Goal: Transaction & Acquisition: Purchase product/service

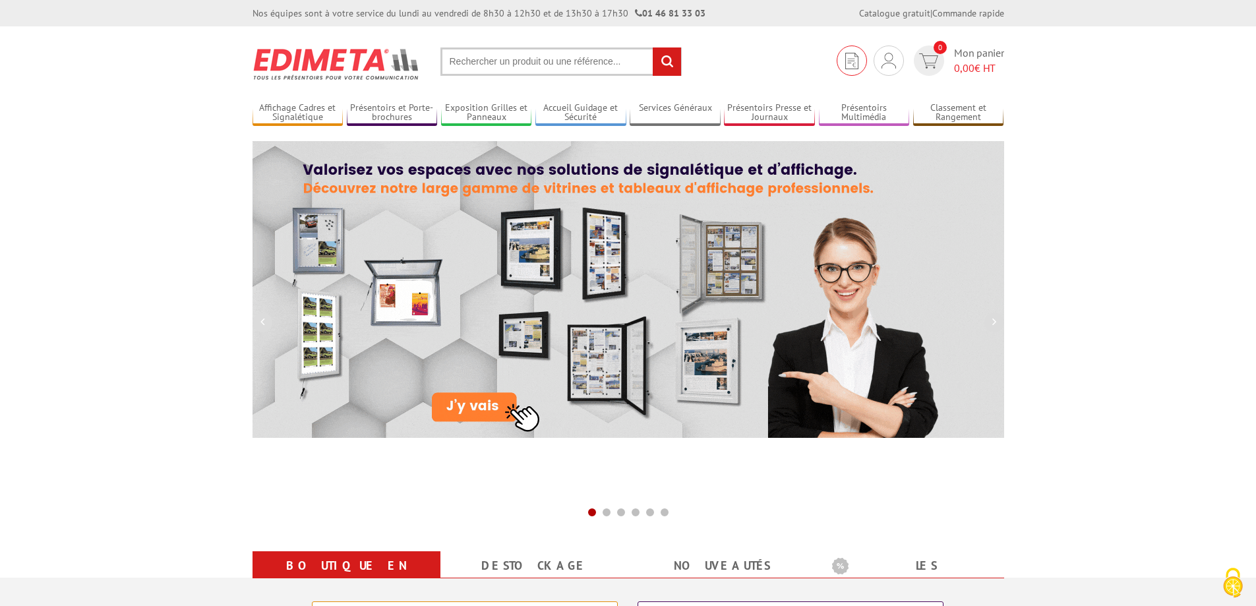
click at [855, 59] on img at bounding box center [851, 61] width 13 height 16
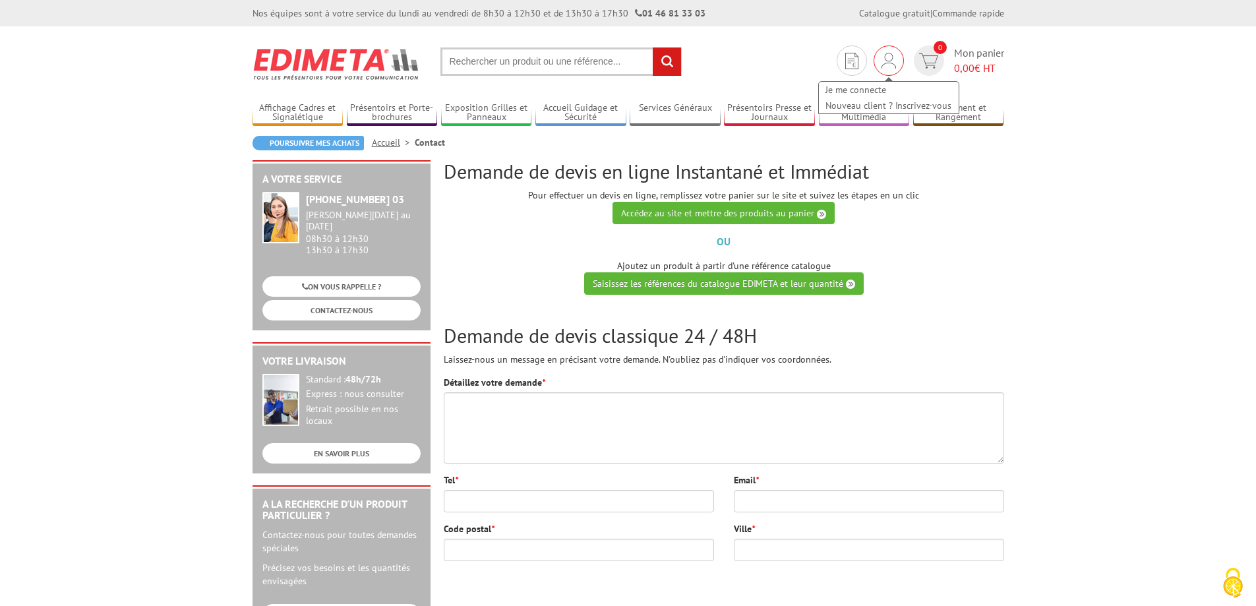
click at [892, 61] on img at bounding box center [888, 61] width 15 height 16
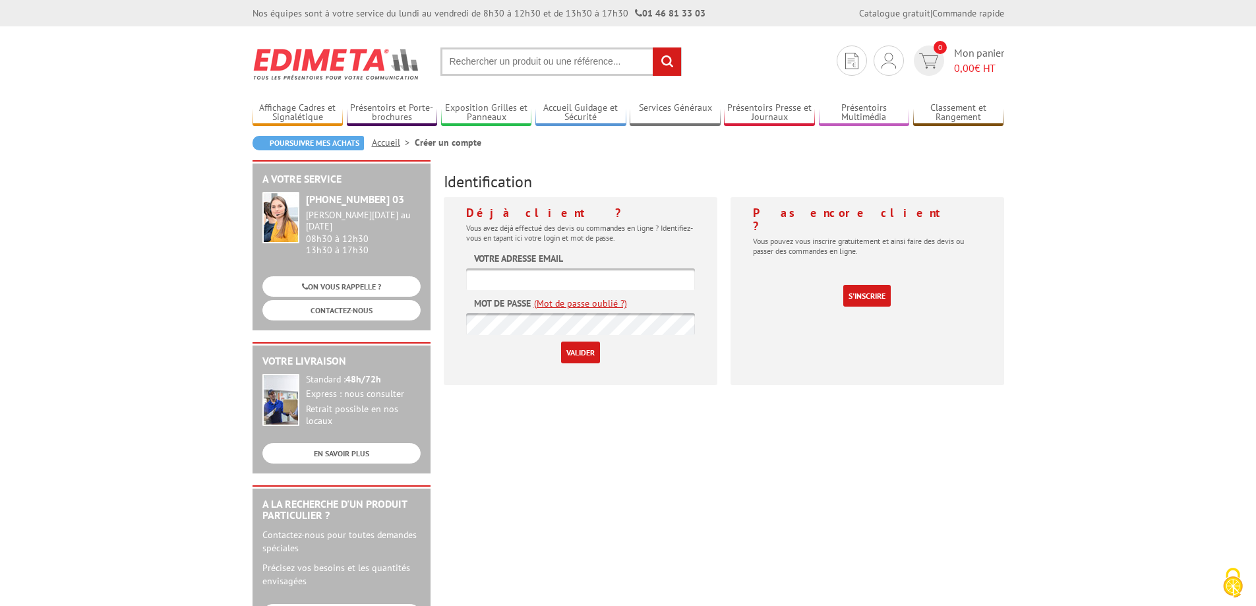
click at [508, 284] on input "text" at bounding box center [580, 279] width 229 height 22
type input "ludivine.jorcin@cea.fr"
click at [583, 349] on input "Valider" at bounding box center [580, 352] width 39 height 22
click at [534, 272] on input "text" at bounding box center [580, 279] width 229 height 22
type input "ludivine.jorcin@cea.fr"
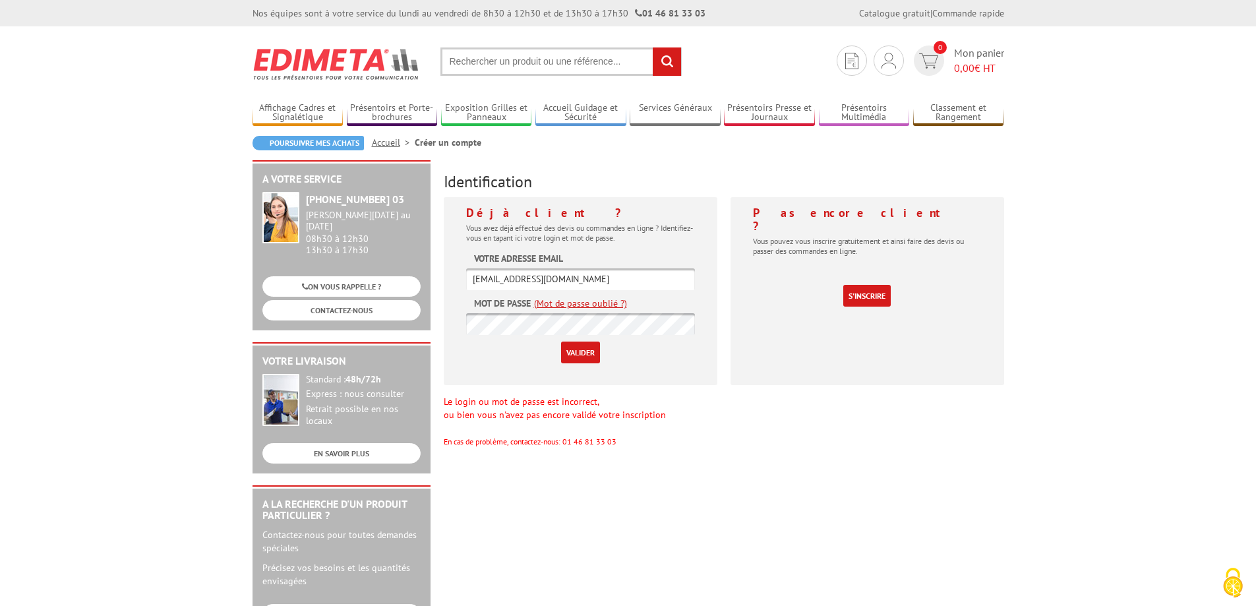
click at [579, 348] on input "Valider" at bounding box center [580, 352] width 39 height 22
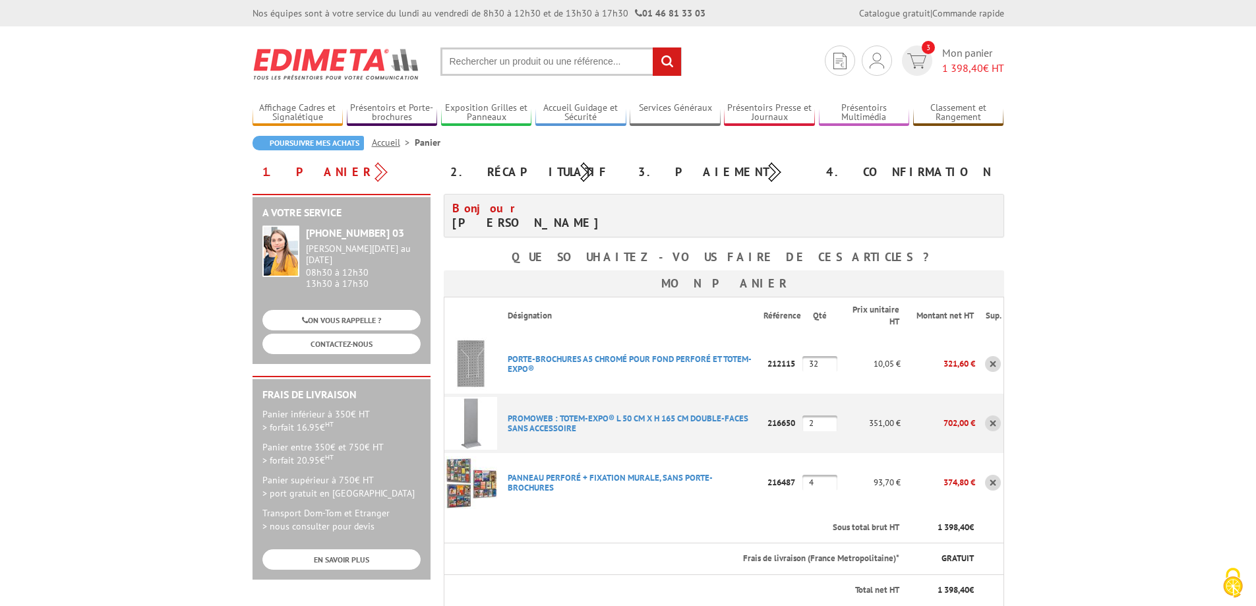
click at [491, 63] on input "text" at bounding box center [560, 61] width 241 height 28
type input "P"
type input "présentoir blackline"
click at [653, 47] on input "rechercher" at bounding box center [667, 61] width 28 height 28
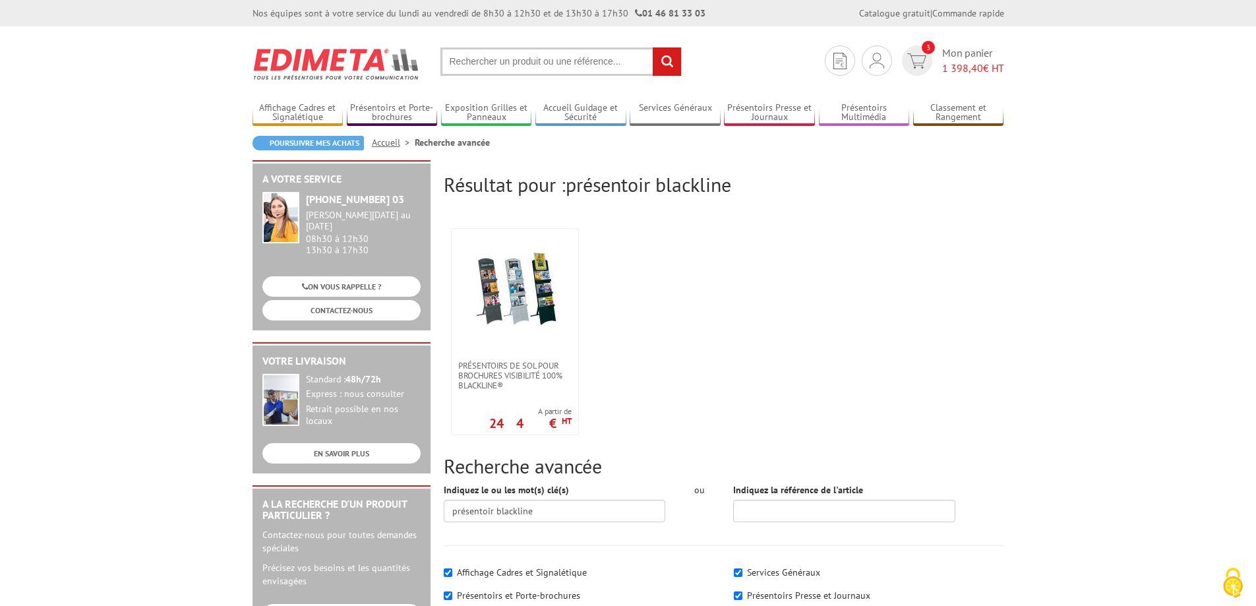
click at [448, 62] on input "text" at bounding box center [560, 61] width 241 height 28
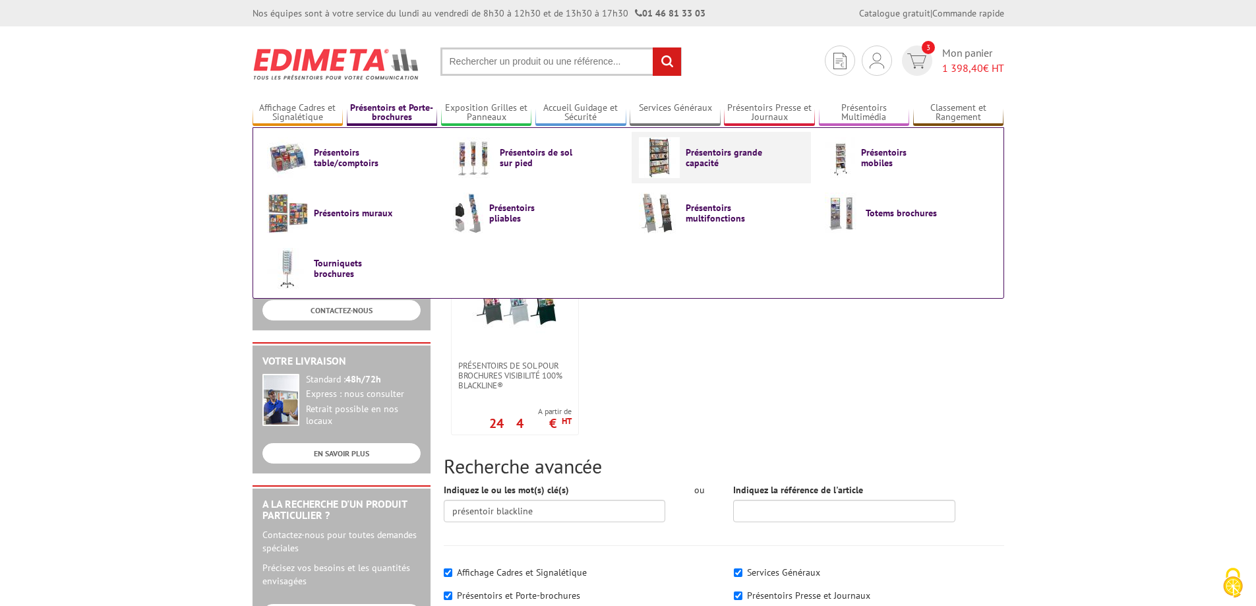
click at [703, 149] on span "Présentoirs grande capacité" at bounding box center [725, 157] width 79 height 21
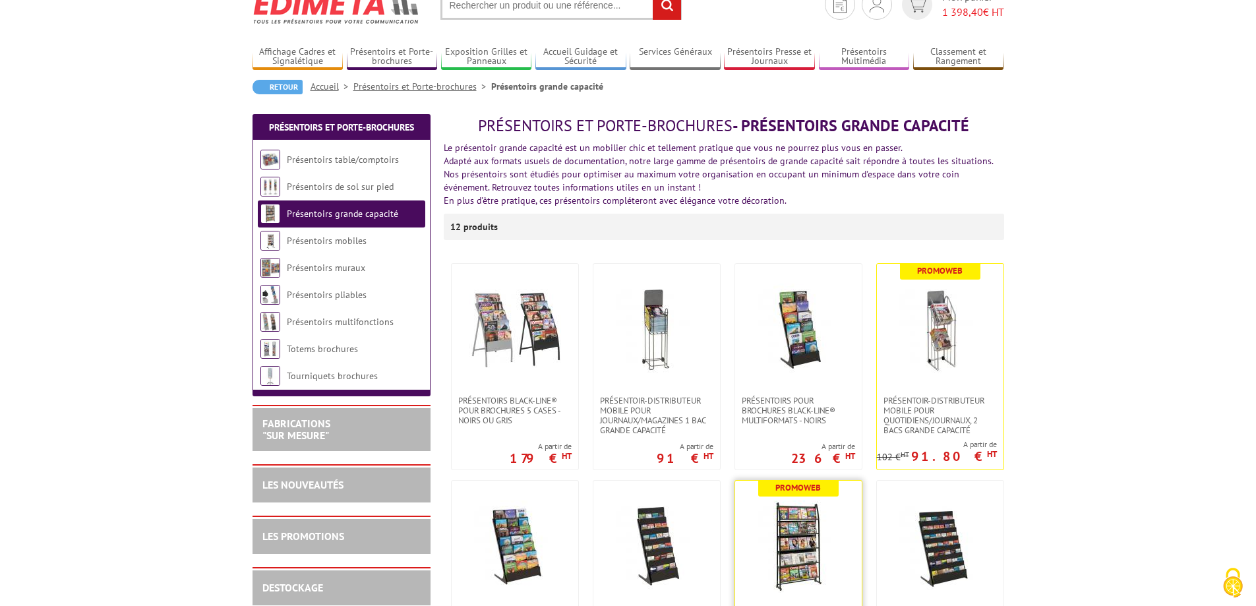
scroll to position [264, 0]
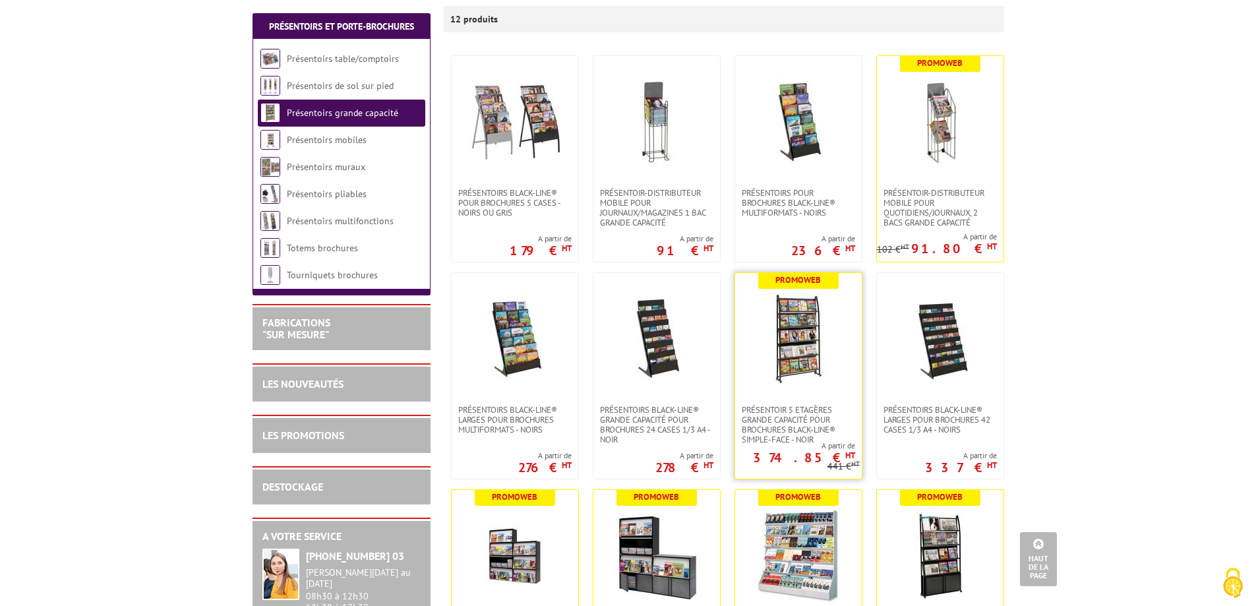
click at [837, 345] on img at bounding box center [798, 339] width 92 height 92
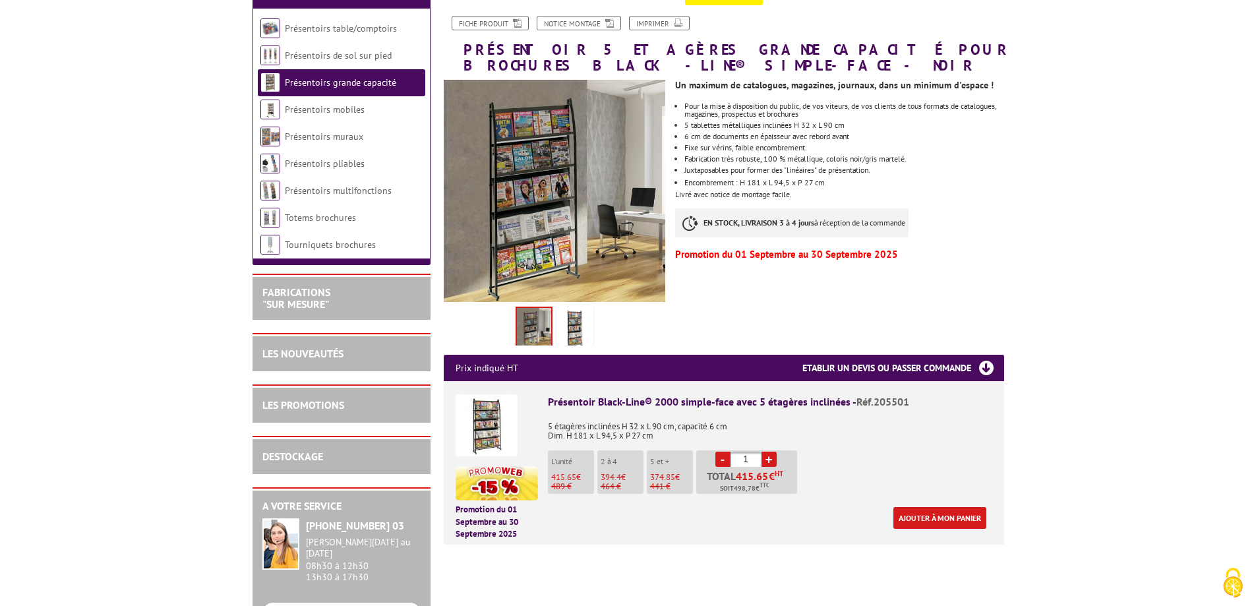
scroll to position [264, 0]
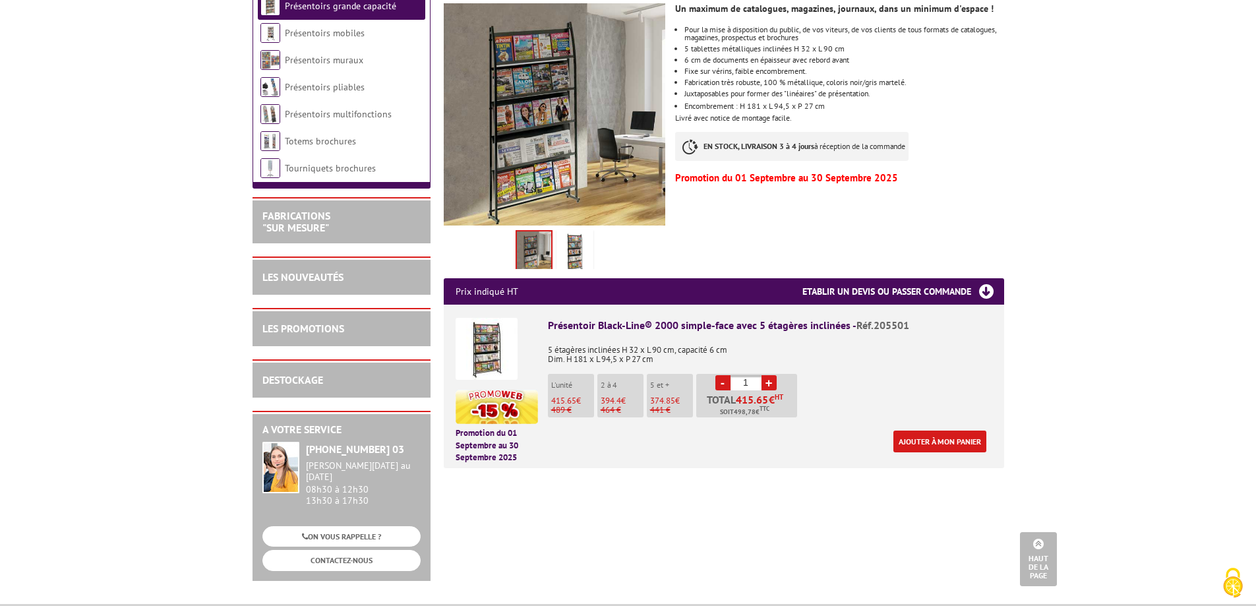
click at [765, 377] on link "+" at bounding box center [768, 382] width 15 height 15
type input "2"
click at [938, 436] on link "Ajouter à mon panier" at bounding box center [939, 441] width 93 height 22
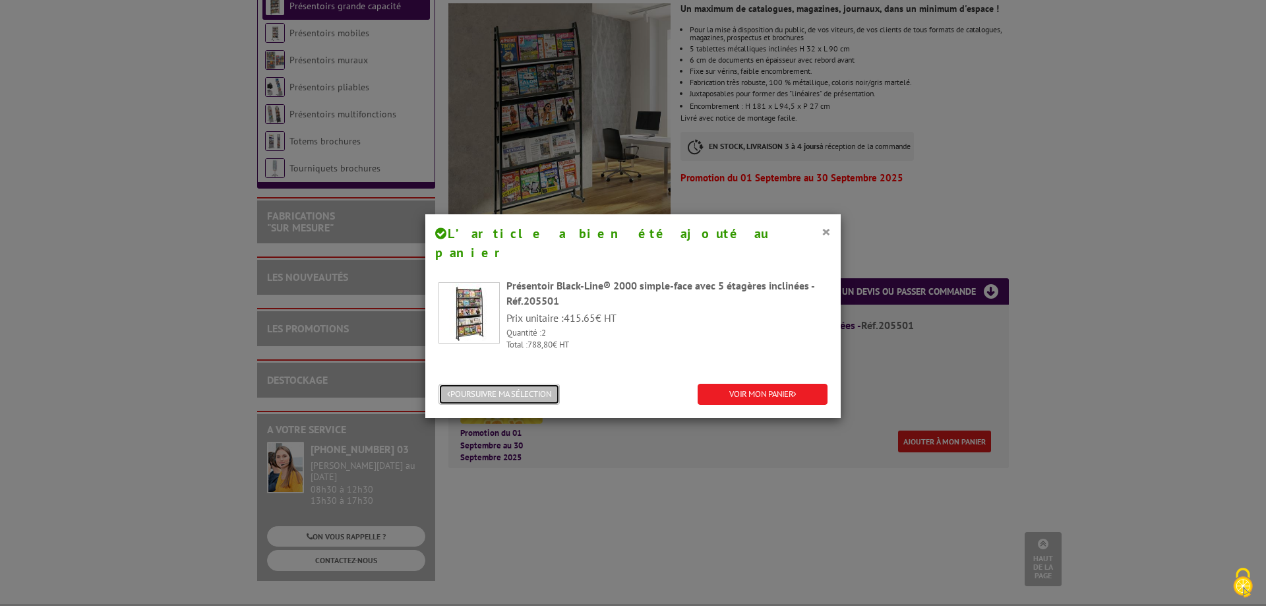
click at [533, 384] on button "POURSUIVRE MA SÉLECTION" at bounding box center [498, 395] width 121 height 22
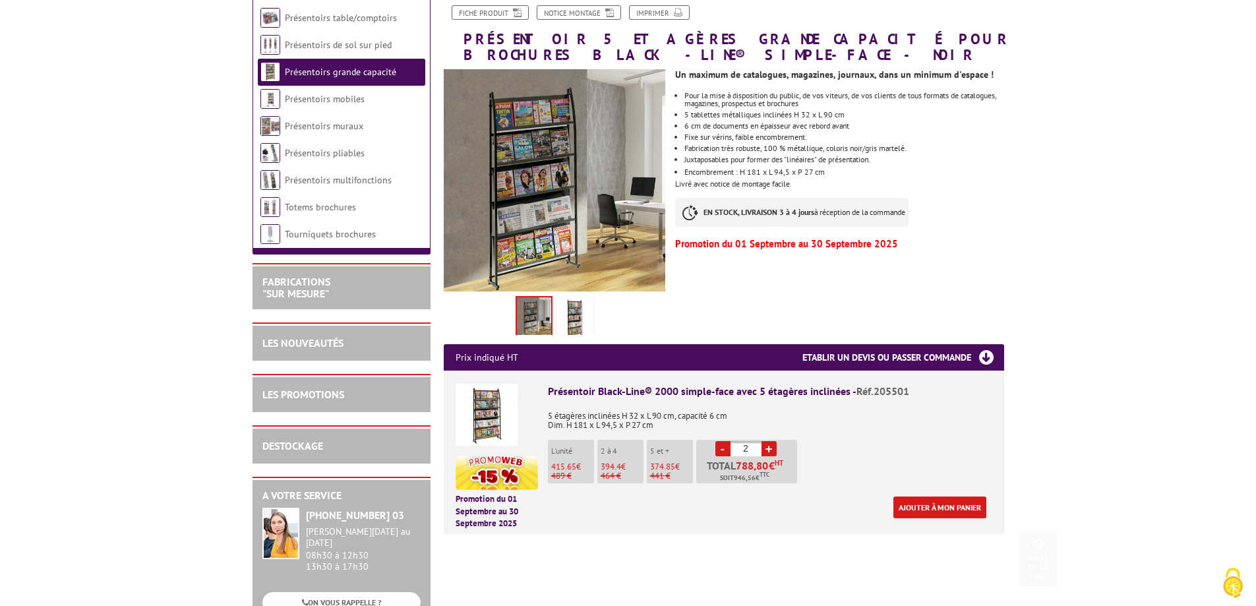
scroll to position [0, 0]
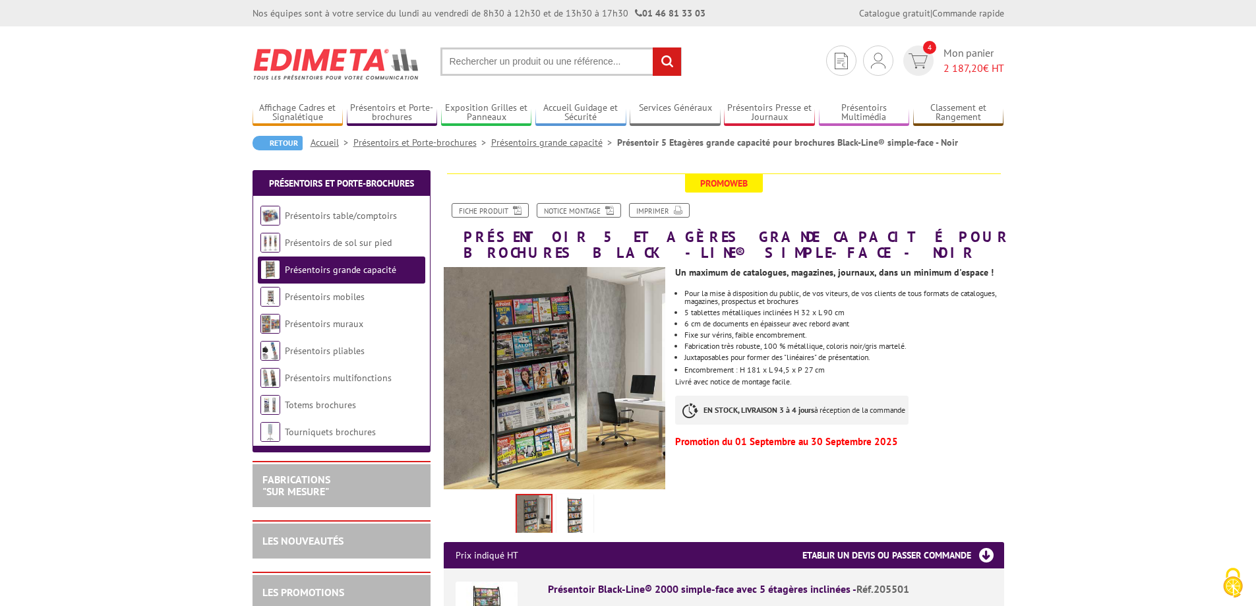
click at [486, 63] on input "text" at bounding box center [560, 61] width 241 height 28
type input "serre livre"
click at [653, 47] on input "rechercher" at bounding box center [667, 61] width 28 height 28
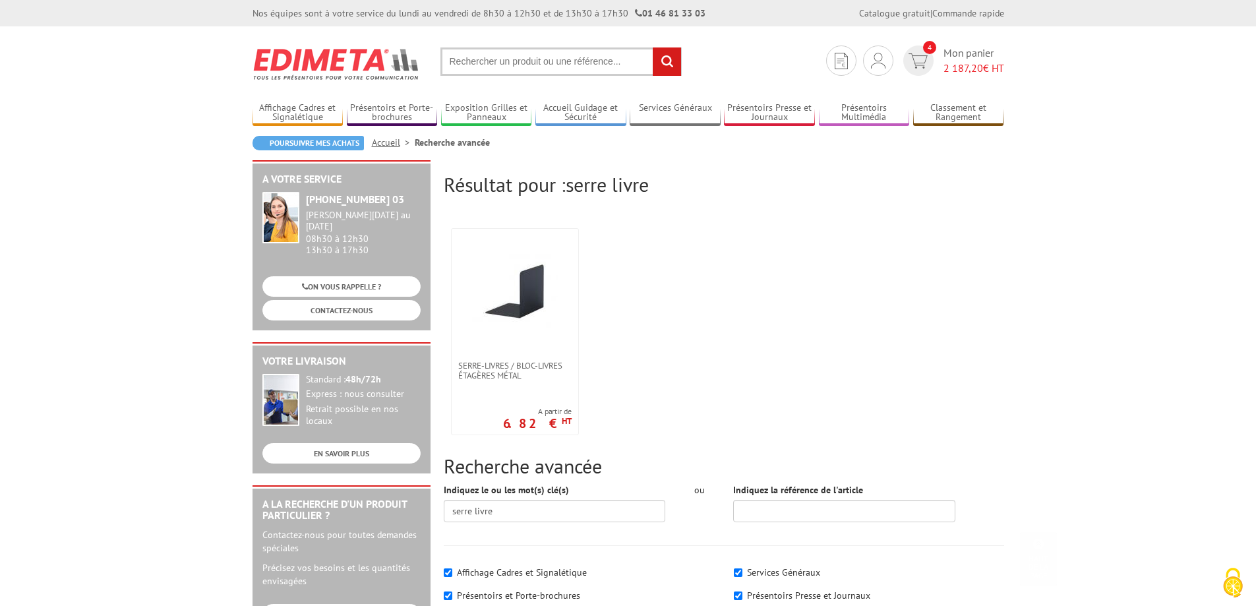
click at [481, 72] on input "text" at bounding box center [560, 61] width 241 height 28
click at [479, 63] on input "text" at bounding box center [560, 61] width 241 height 28
type input "serre livre magnétique"
click at [653, 47] on input "rechercher" at bounding box center [667, 61] width 28 height 28
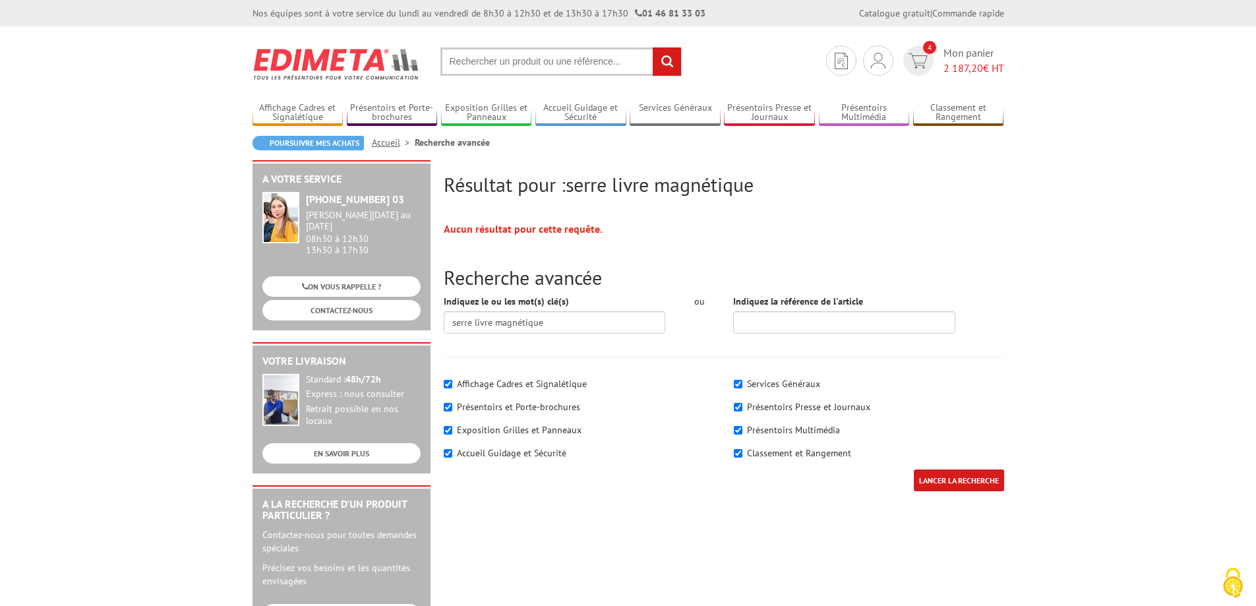
click at [482, 51] on input "text" at bounding box center [560, 61] width 241 height 28
type input "serre livre magnétique métal"
click at [653, 47] on input "rechercher" at bounding box center [667, 61] width 28 height 28
click at [506, 62] on input "text" at bounding box center [560, 61] width 241 height 28
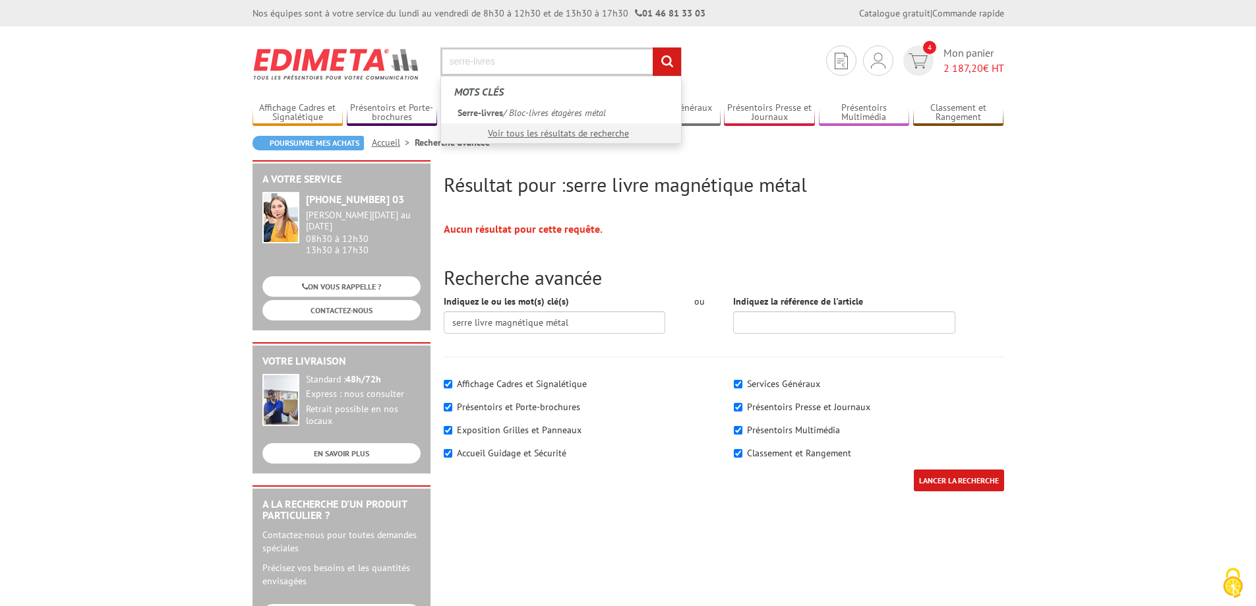
type input "serre-livres"
click at [653, 47] on input "rechercher" at bounding box center [667, 61] width 28 height 28
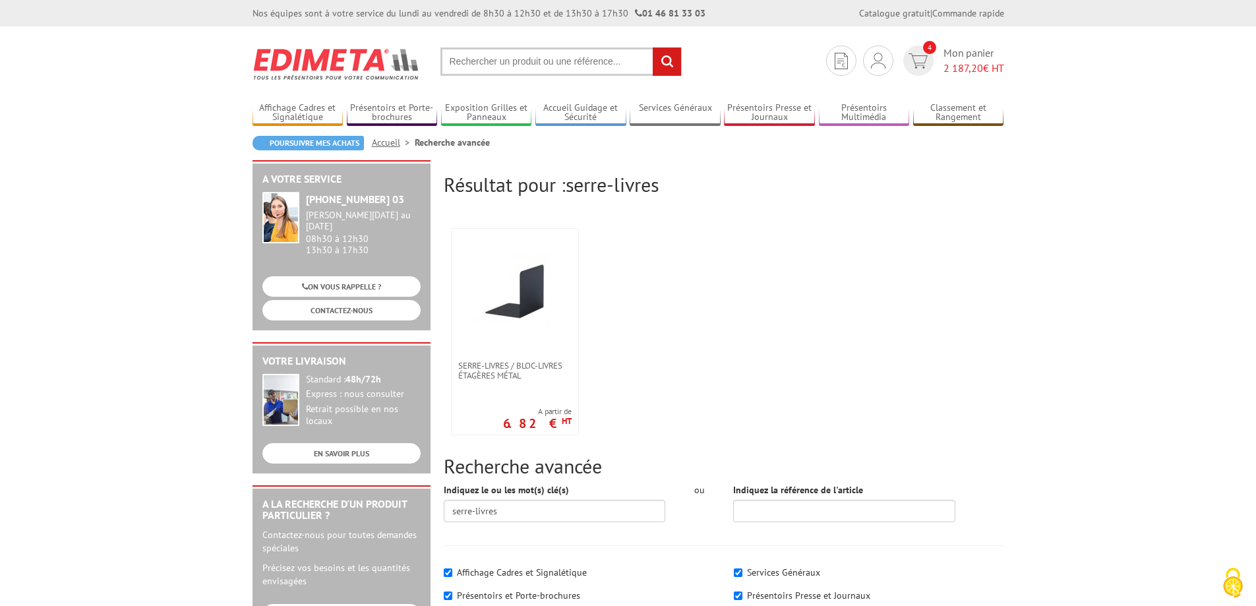
click at [514, 66] on input "text" at bounding box center [560, 61] width 241 height 28
type input "serre-livres magnétique"
click at [653, 47] on input "rechercher" at bounding box center [667, 61] width 28 height 28
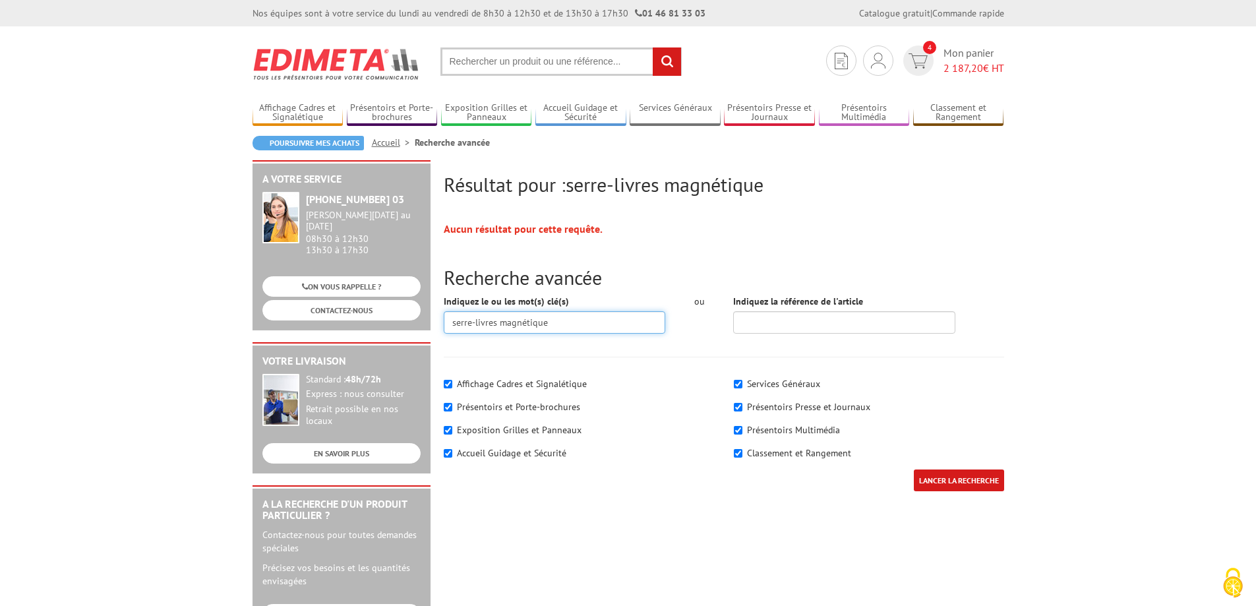
click at [562, 327] on input "serre-livres magnétique" at bounding box center [555, 322] width 222 height 22
type input "serre-livres"
click at [914, 469] on input "LANCER LA RECHERCHE" at bounding box center [959, 480] width 90 height 22
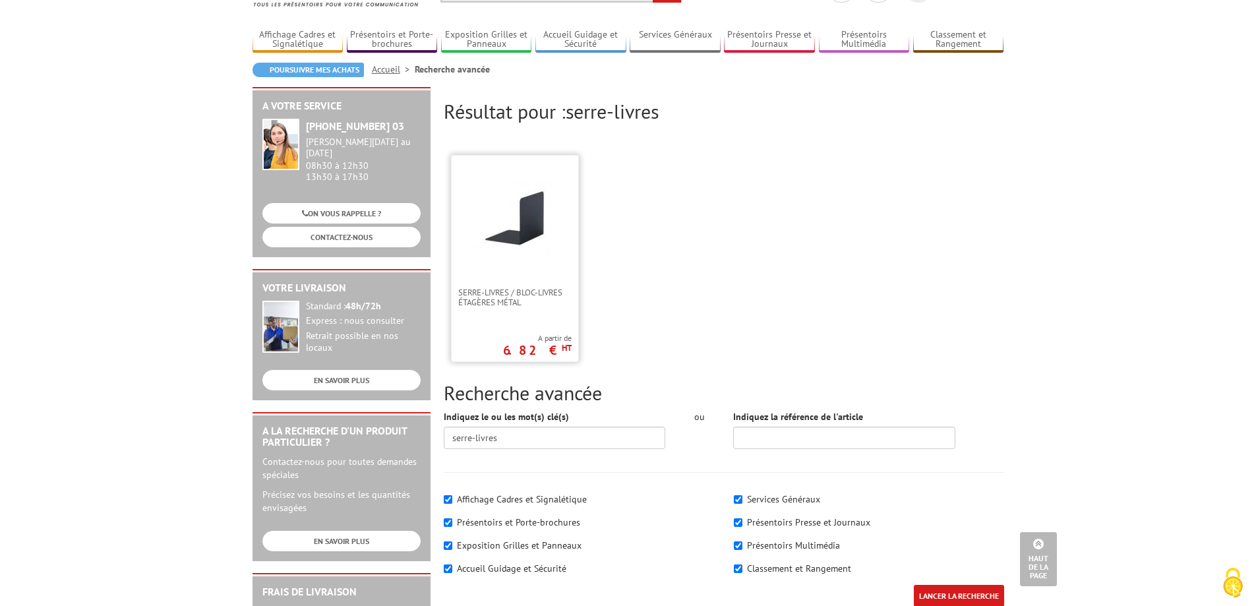
scroll to position [66, 0]
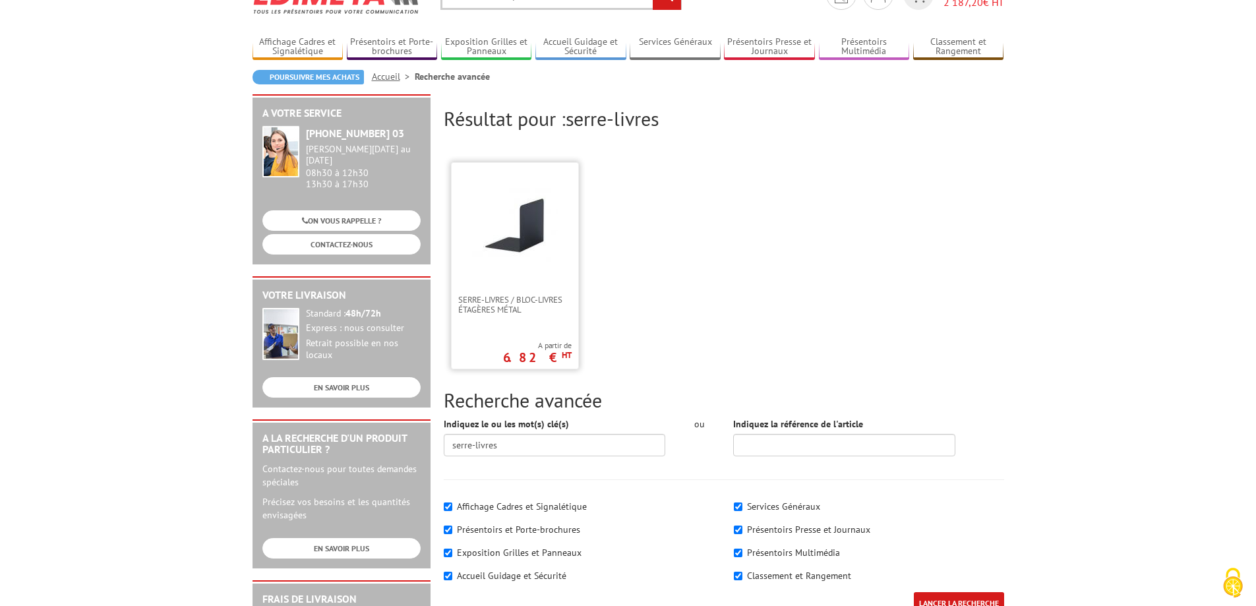
click at [491, 243] on img at bounding box center [515, 226] width 86 height 86
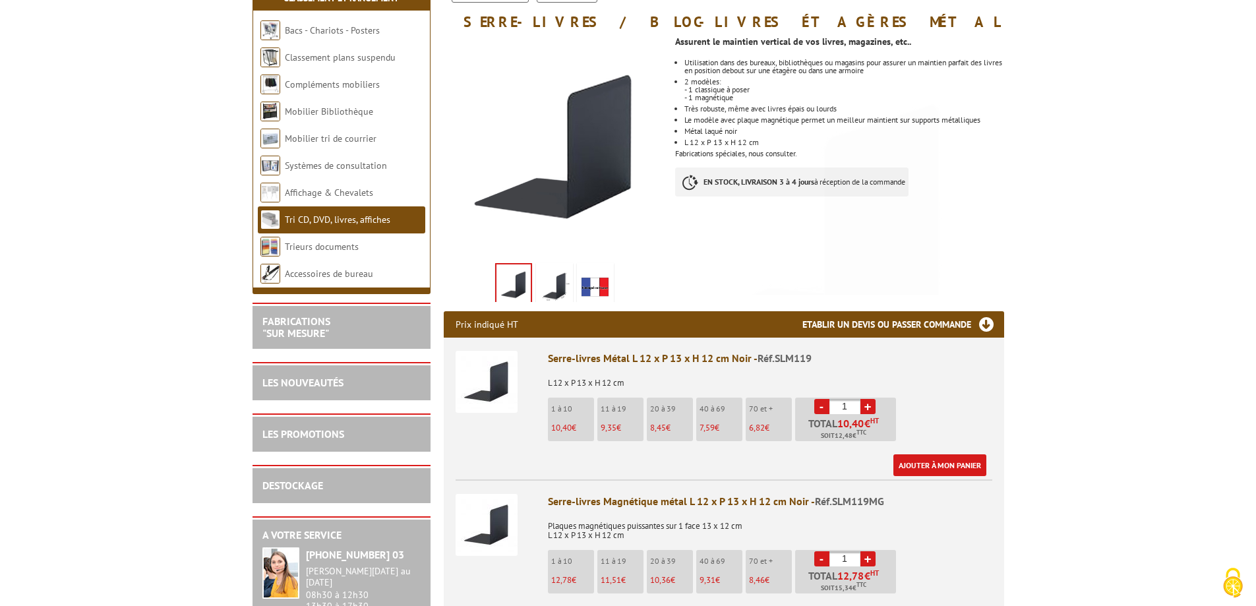
scroll to position [198, 0]
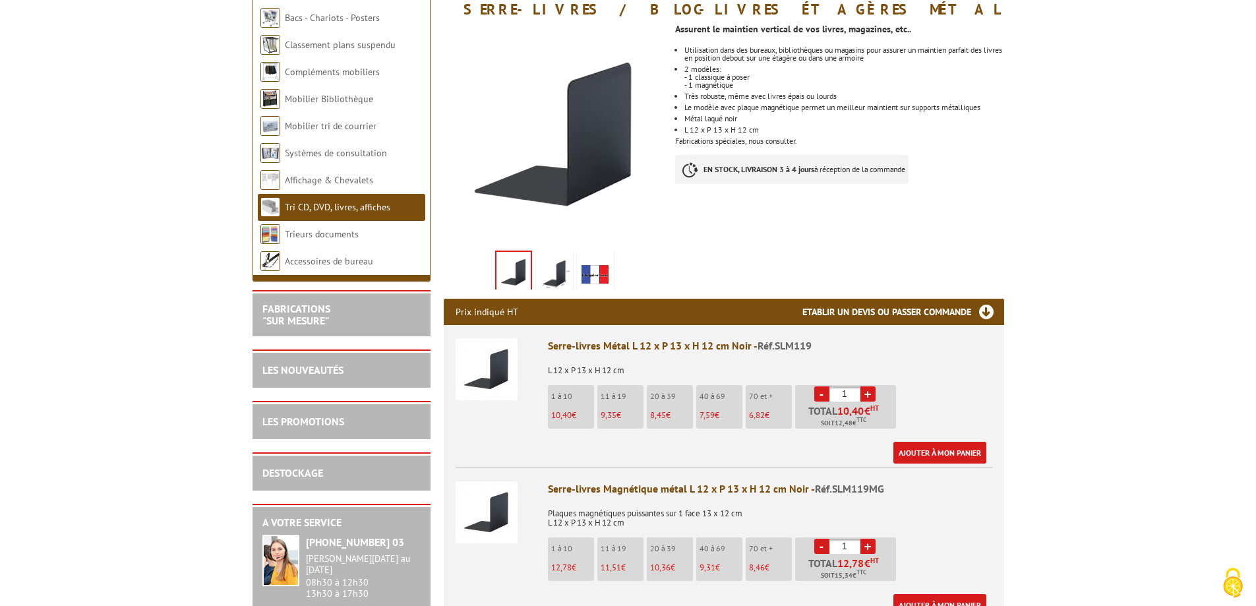
drag, startPoint x: 850, startPoint y: 391, endPoint x: 840, endPoint y: 391, distance: 10.5
click at [840, 391] on input "1" at bounding box center [844, 393] width 31 height 15
click at [1059, 371] on body "Nos équipes sont à votre service du lundi au vendredi de 8h30 à 12h30 et de 13h…" at bounding box center [628, 401] width 1256 height 1199
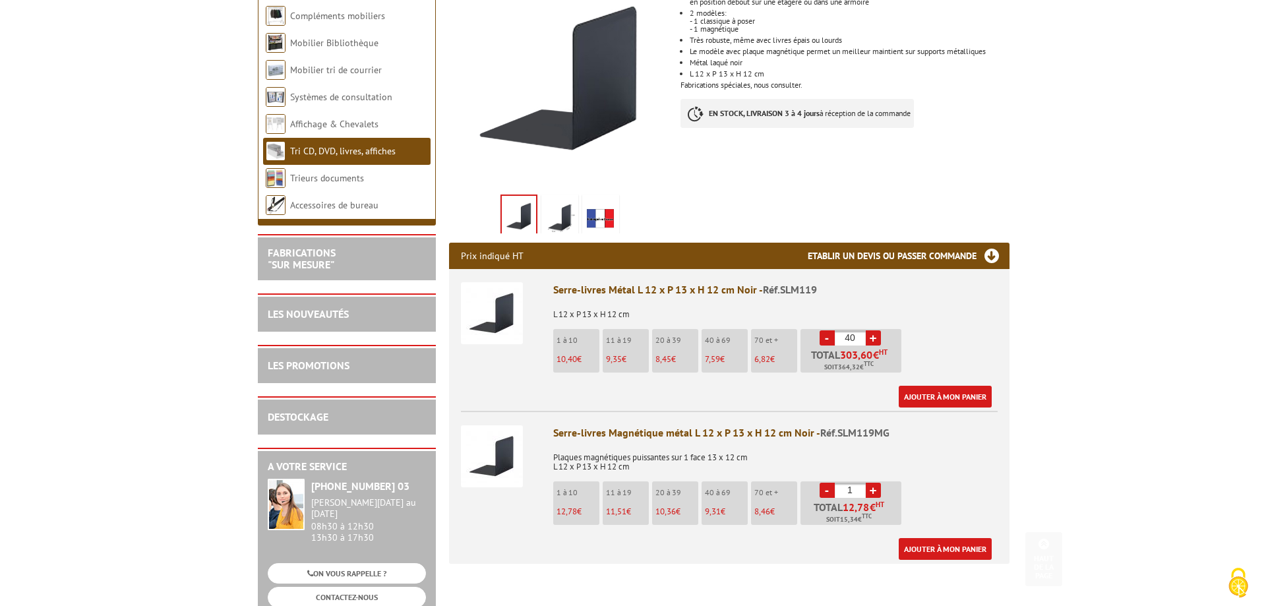
scroll to position [330, 0]
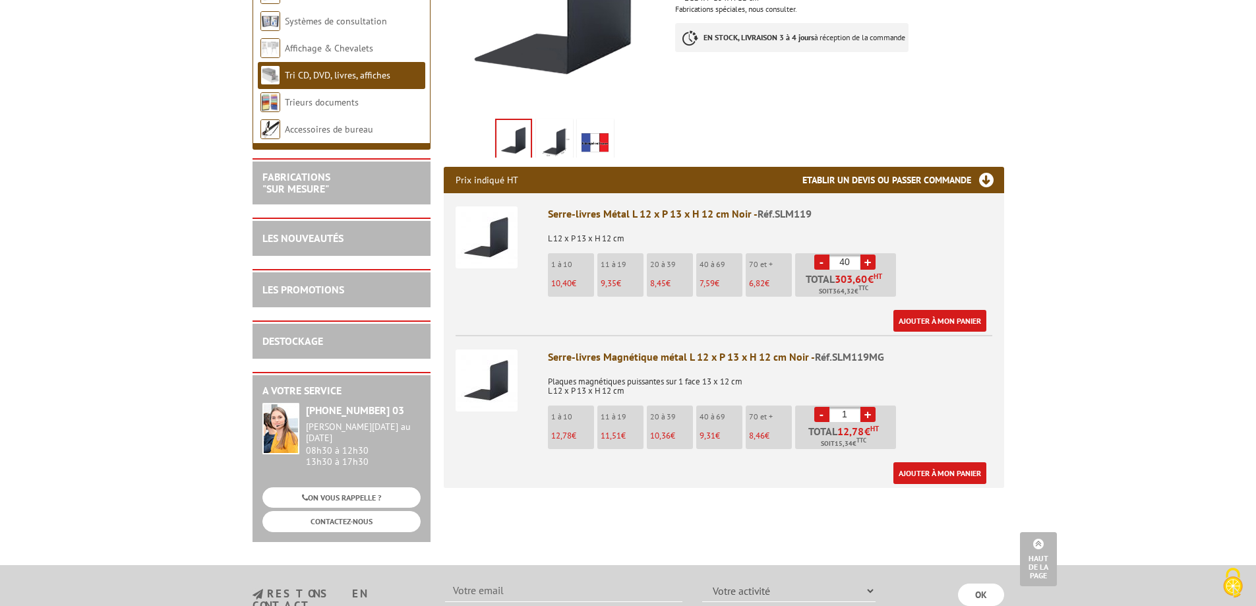
drag, startPoint x: 852, startPoint y: 261, endPoint x: 819, endPoint y: 262, distance: 33.0
click at [819, 262] on li "- 40 + Total 303,60 € HT Soit 364,32 € TTC" at bounding box center [845, 275] width 101 height 44
type input "0"
drag, startPoint x: 854, startPoint y: 415, endPoint x: 841, endPoint y: 414, distance: 13.2
click at [841, 414] on input "1" at bounding box center [844, 414] width 31 height 15
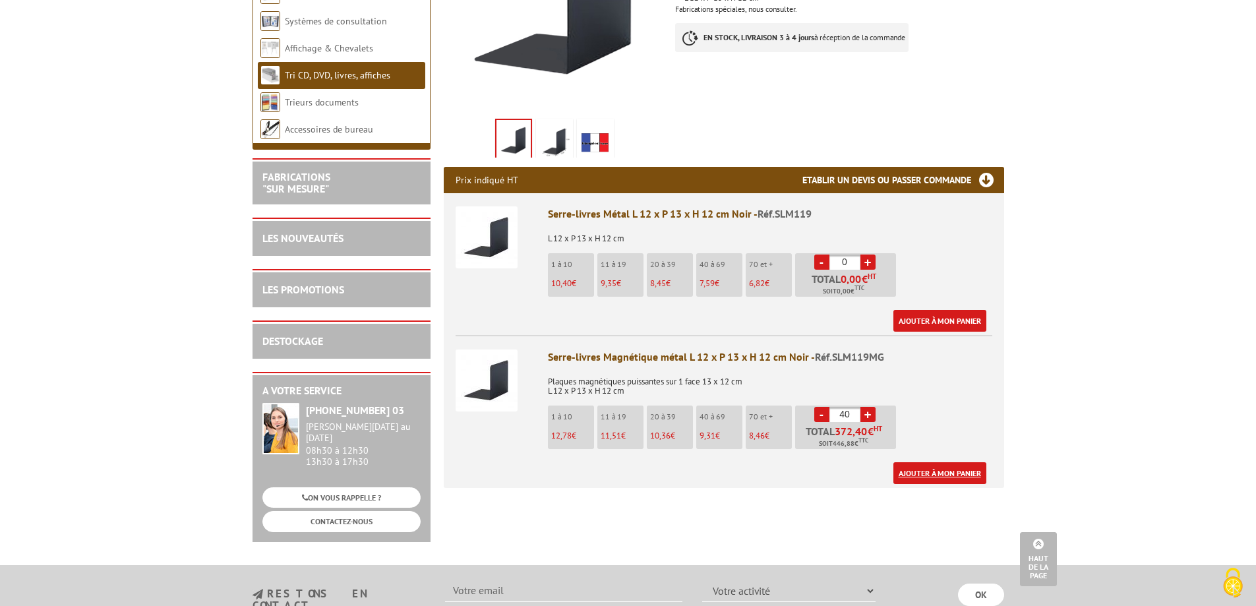
type input "40"
click at [945, 472] on link "Ajouter à mon panier" at bounding box center [939, 473] width 93 height 22
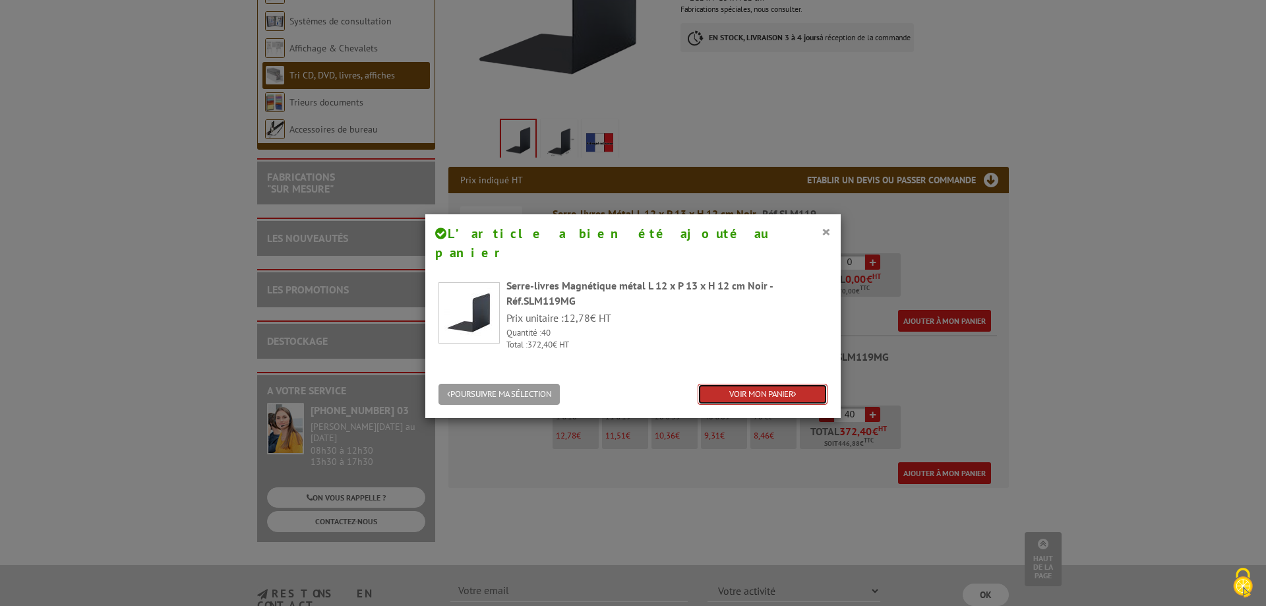
click at [744, 384] on link "VOIR MON PANIER" at bounding box center [763, 395] width 130 height 22
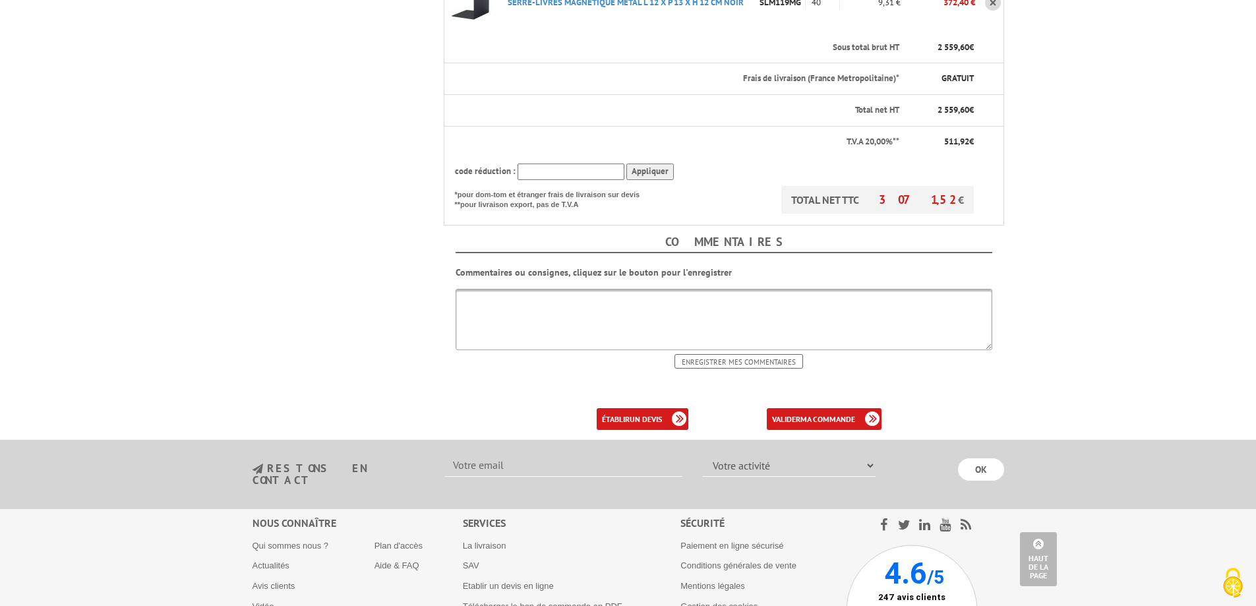
scroll to position [659, 0]
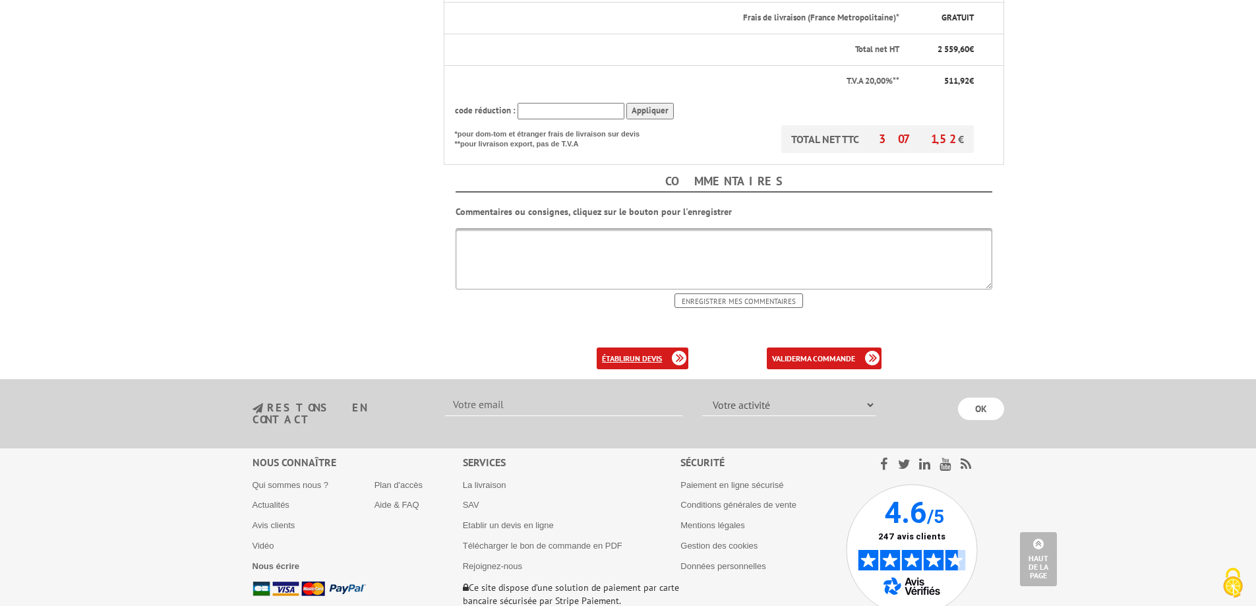
click at [637, 360] on b "un devis" at bounding box center [646, 358] width 32 height 10
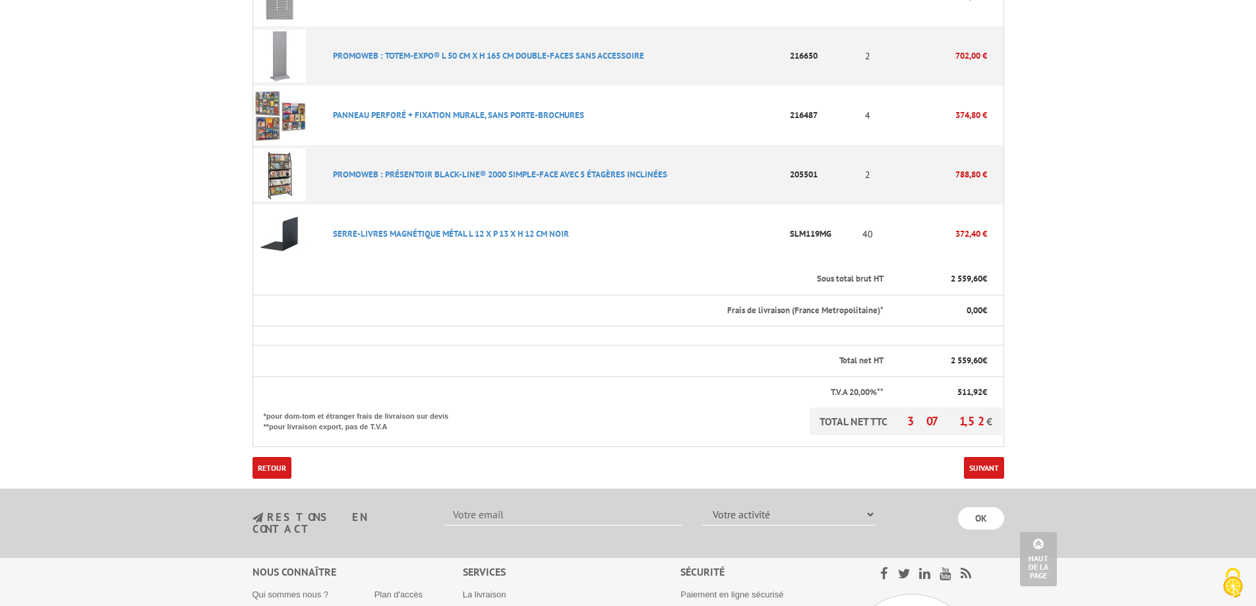
scroll to position [585, 0]
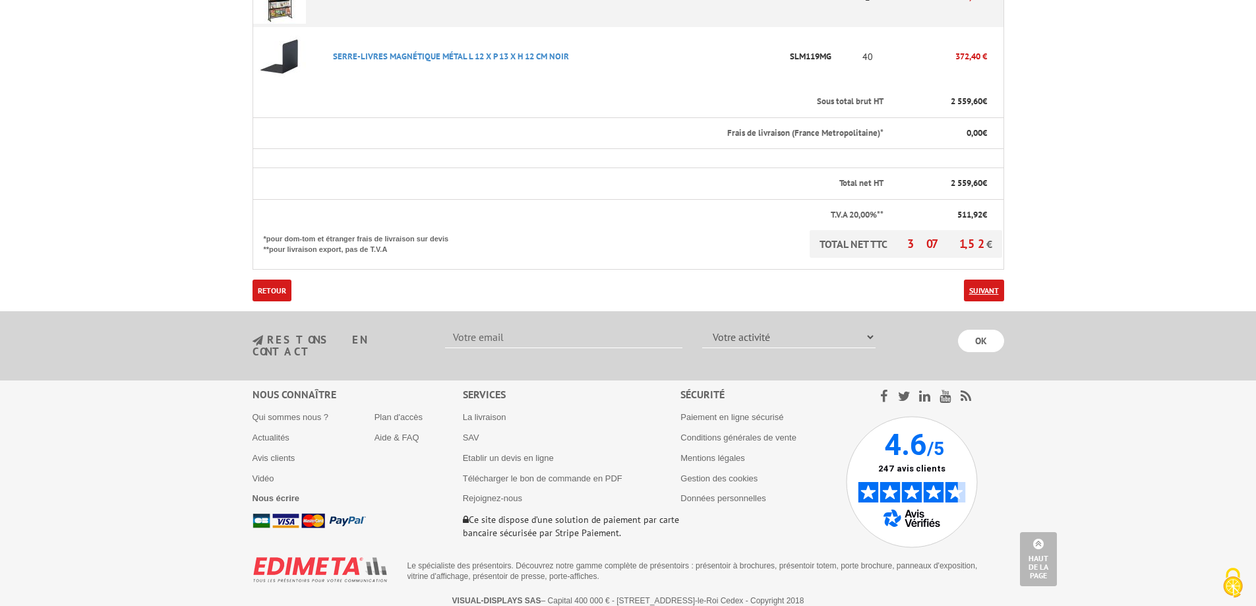
click at [978, 285] on link "Suivant" at bounding box center [984, 291] width 40 height 22
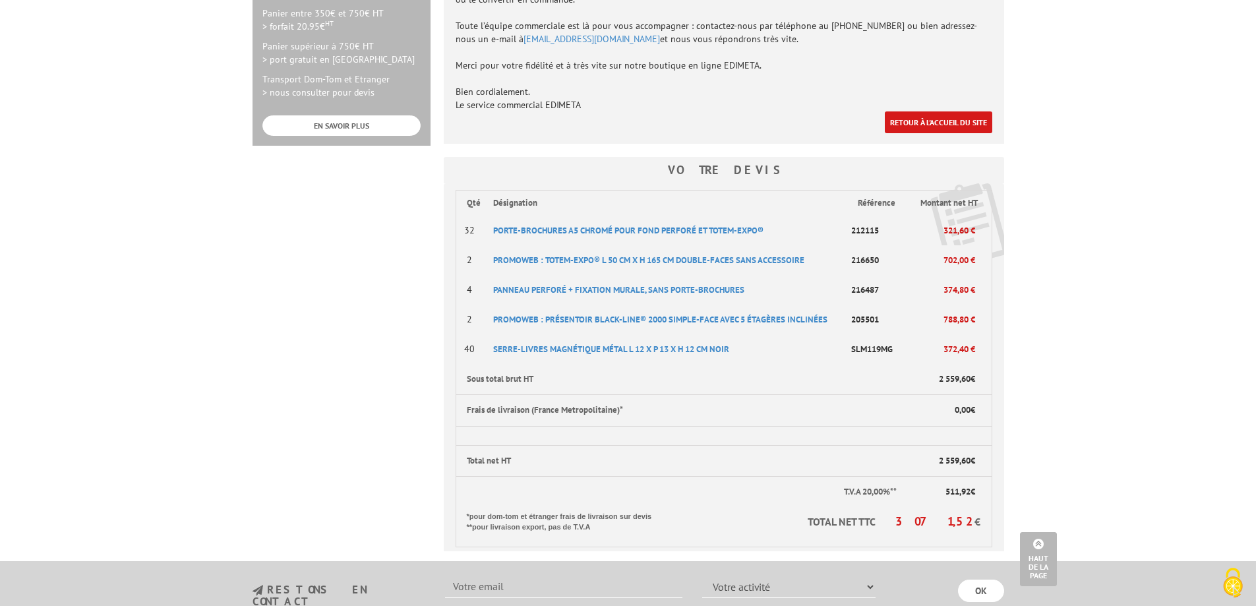
scroll to position [420, 0]
